Goal: Task Accomplishment & Management: Manage account settings

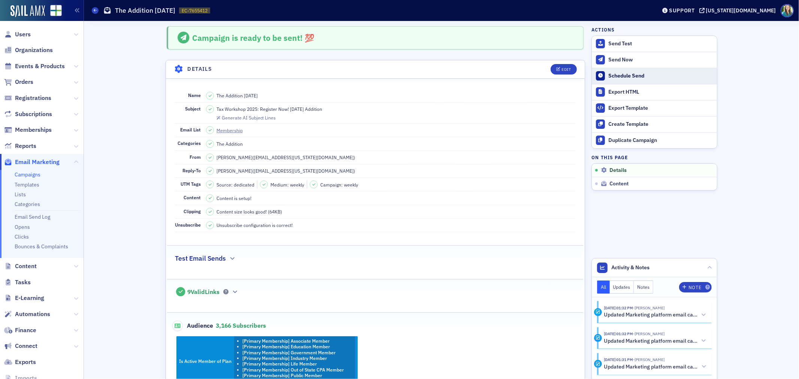
click at [621, 74] on div "Schedule Send" at bounding box center [661, 76] width 105 height 7
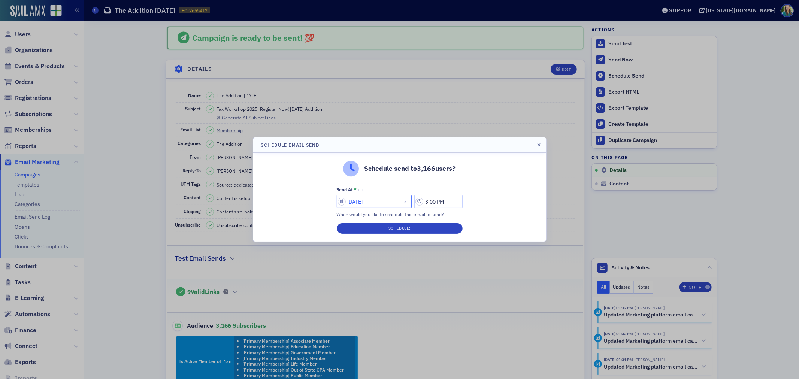
click at [340, 203] on input "[DATE]" at bounding box center [374, 201] width 75 height 13
select select "9"
select select "2025"
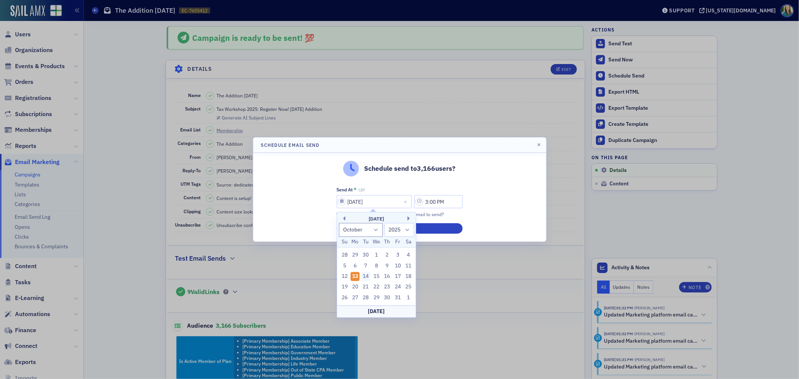
click at [366, 276] on div "14" at bounding box center [366, 276] width 9 height 9
type input "10/14/2025"
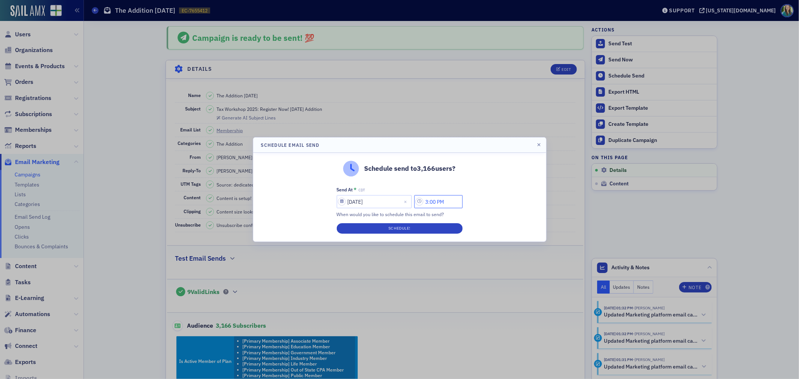
click at [425, 205] on input "3:00 PM" at bounding box center [438, 201] width 48 height 13
click at [345, 204] on icon at bounding box center [347, 202] width 7 height 7
click at [363, 203] on div at bounding box center [366, 201] width 17 height 9
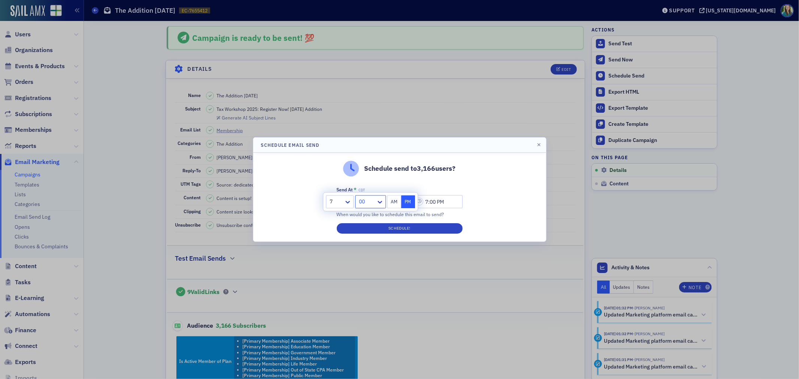
click at [396, 203] on button "AM" at bounding box center [394, 201] width 14 height 13
type input "7:45 AM"
click at [414, 229] on button "Schedule!" at bounding box center [400, 228] width 126 height 10
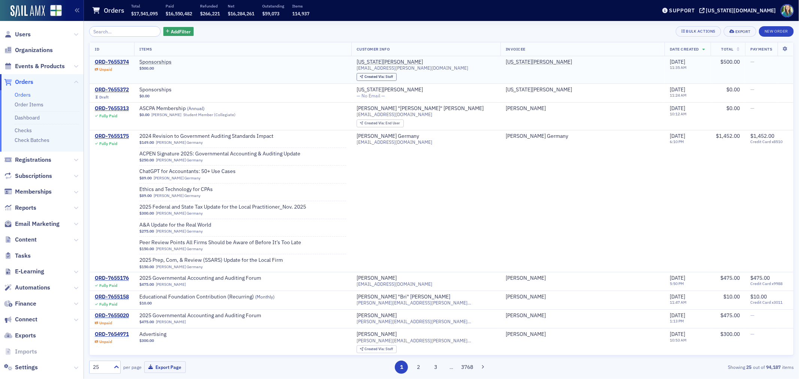
click at [129, 71] on div "ORD-7655374 Unpaid" at bounding box center [112, 65] width 34 height 13
click at [118, 59] on div "ORD-7655374" at bounding box center [112, 62] width 34 height 7
